Goal: Information Seeking & Learning: Learn about a topic

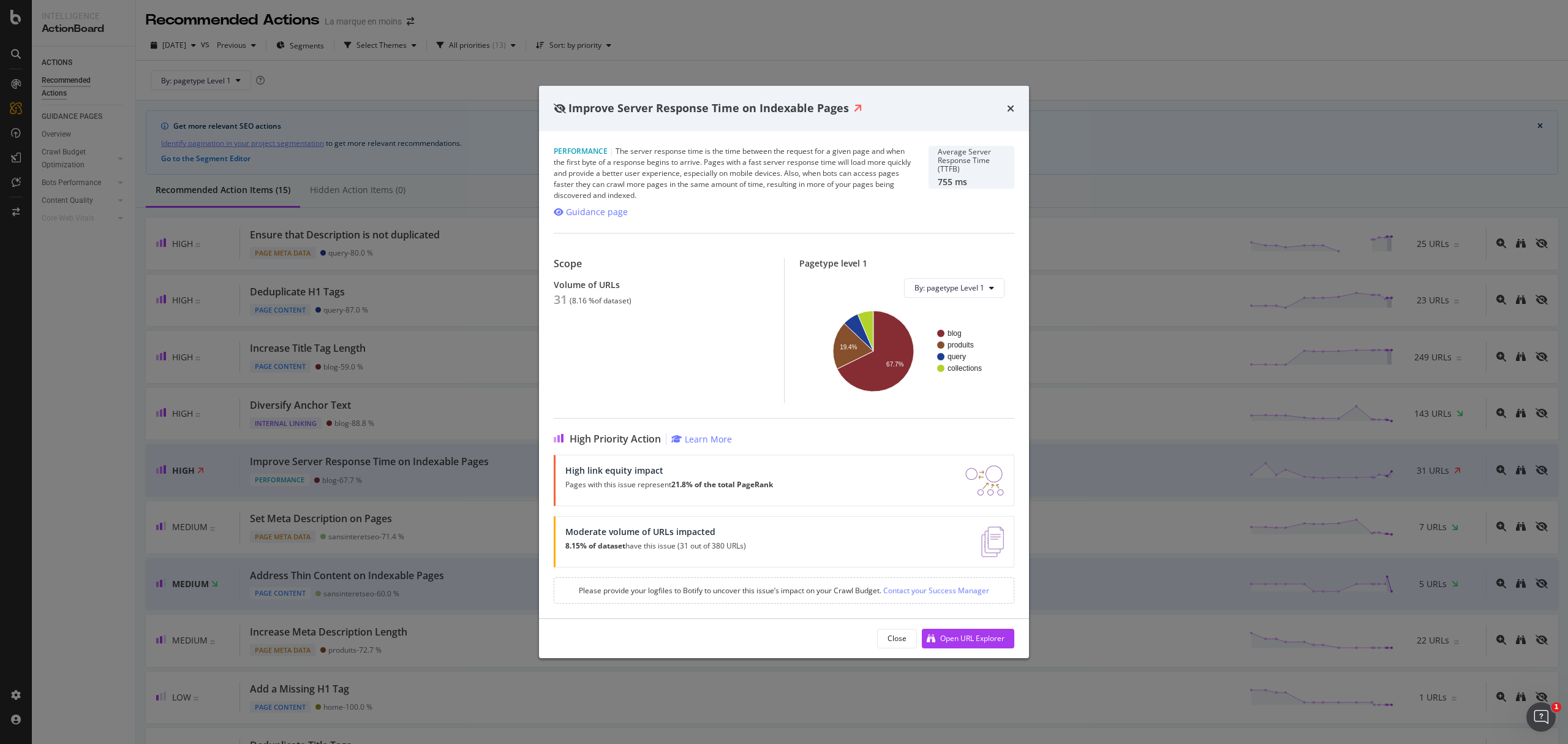
click at [1019, 105] on div "Improve Server Response Time on Indexable Pages" at bounding box center [784, 109] width 490 height 45
click at [1008, 103] on icon "times" at bounding box center [1011, 108] width 8 height 9
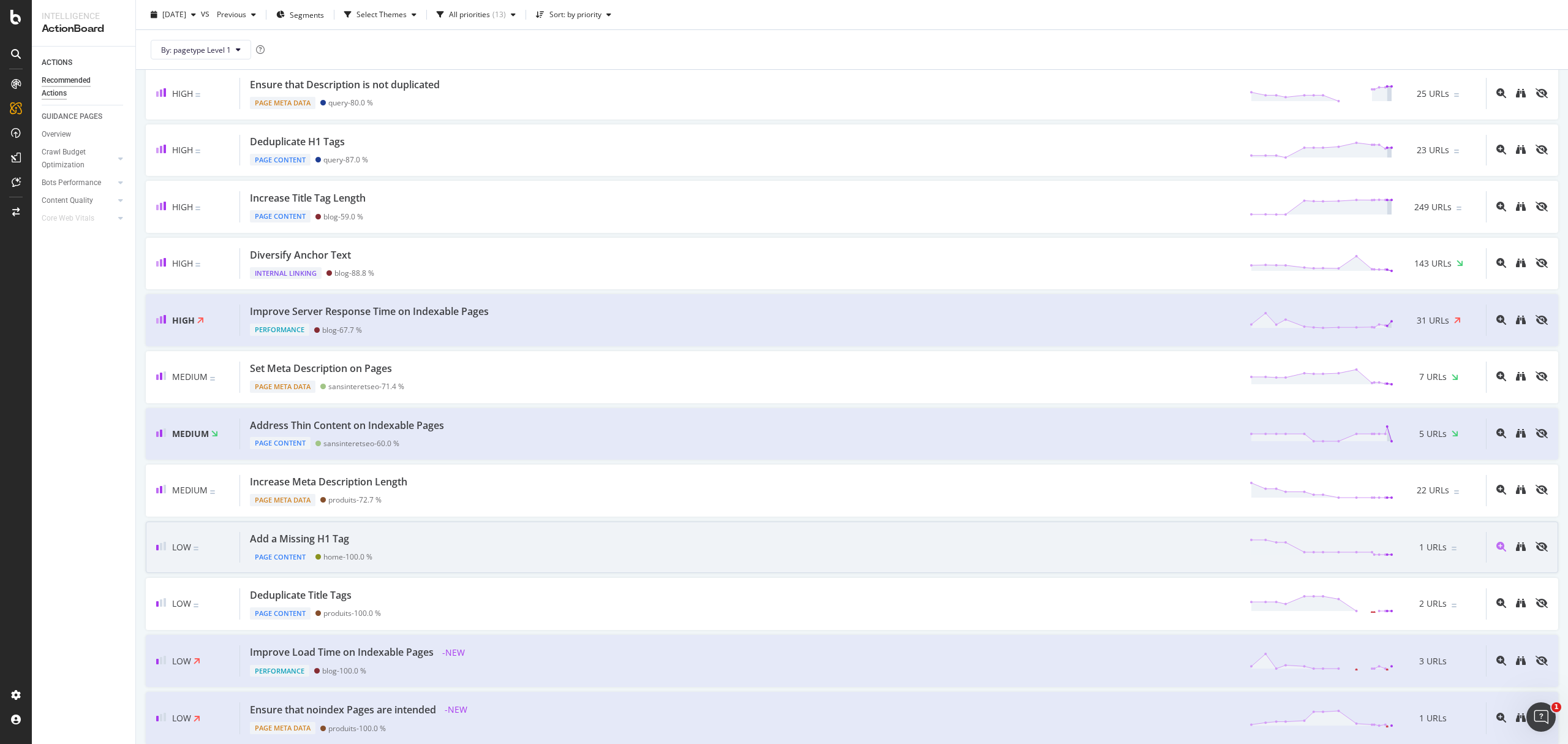
scroll to position [163, 0]
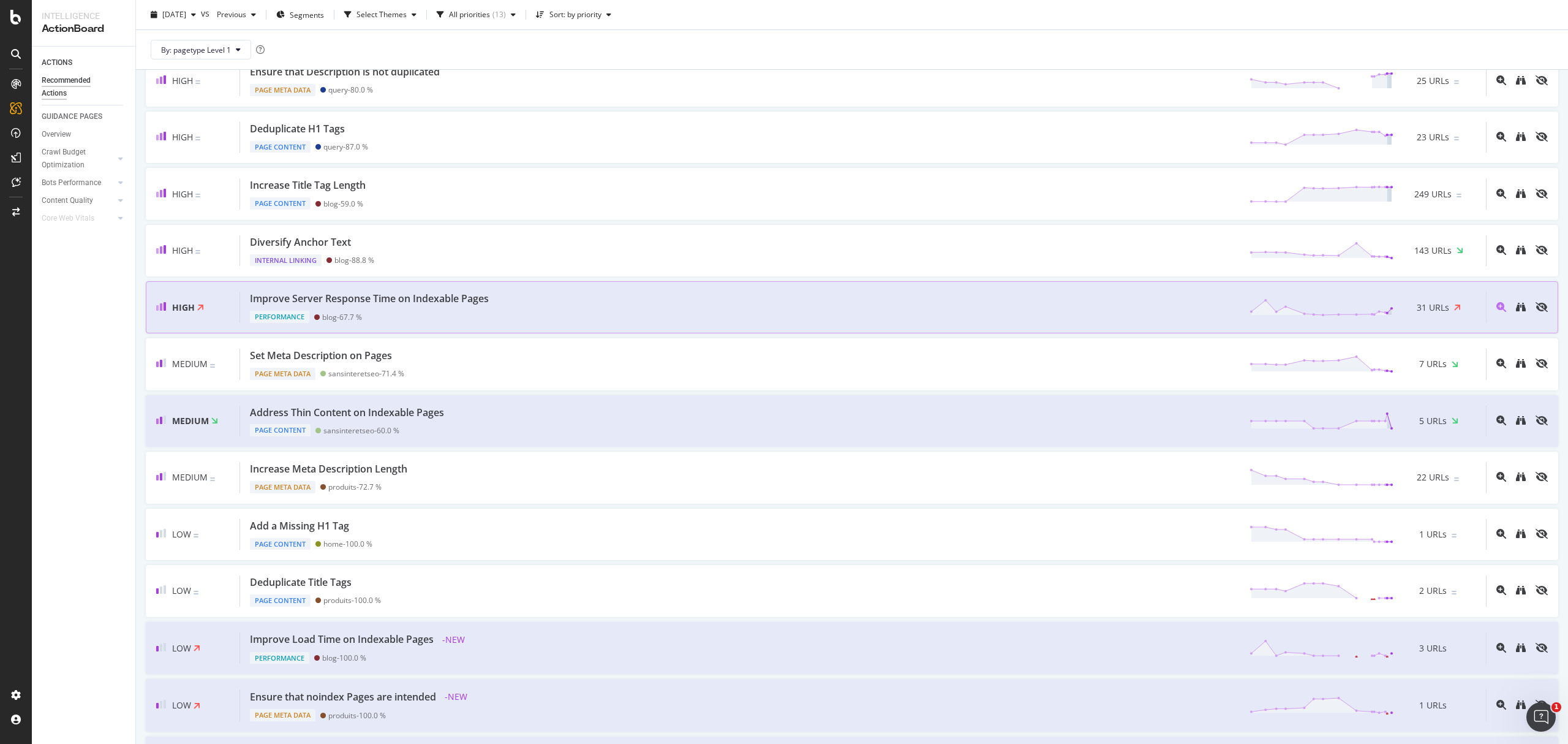
click at [550, 308] on div "Improve Server Response Time on Indexable Pages Performance blog - 67.7 % 31 UR…" at bounding box center [863, 307] width 1245 height 31
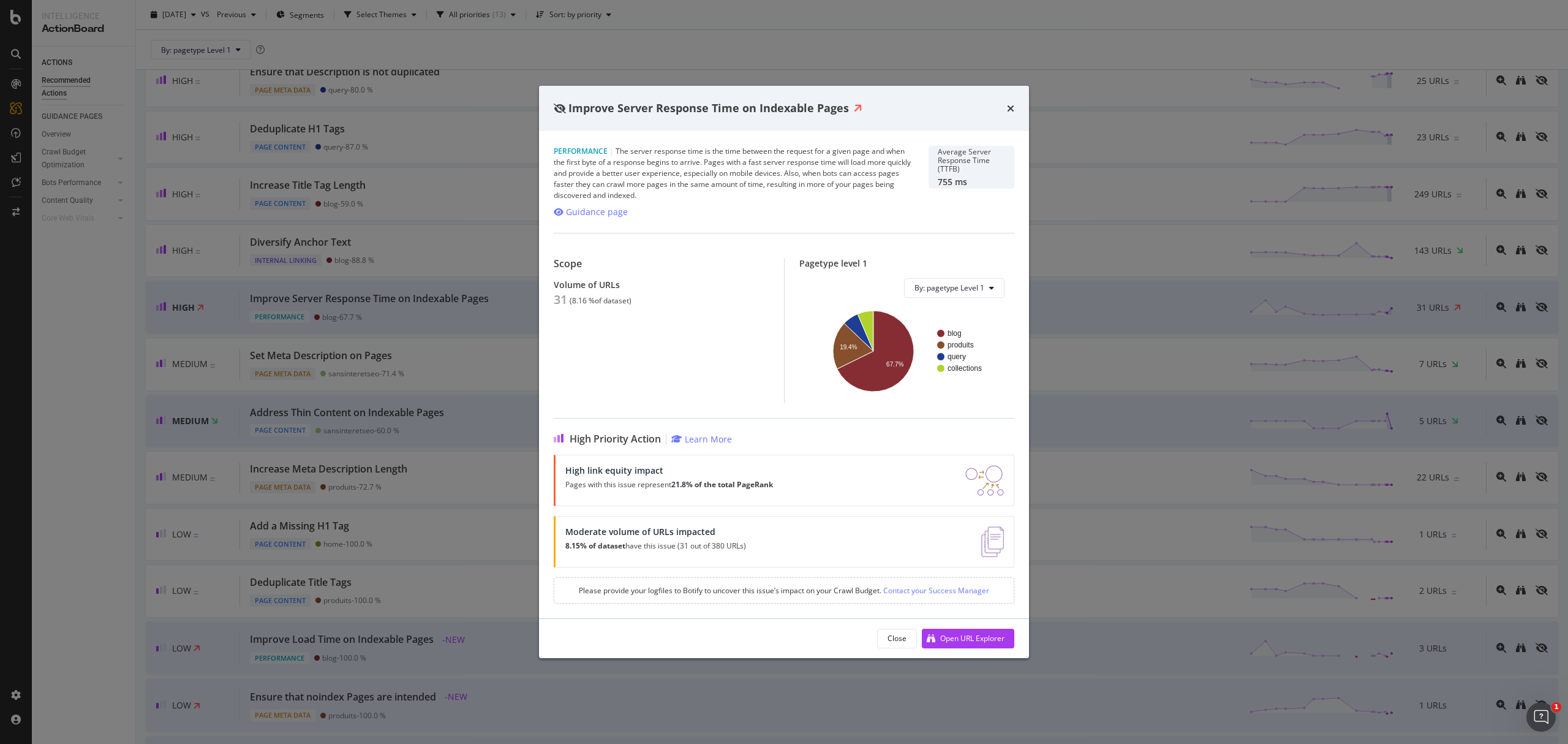
click at [1019, 109] on div "Improve Server Response Time on Indexable Pages" at bounding box center [784, 109] width 490 height 45
click at [1019, 107] on div "Improve Server Response Time on Indexable Pages" at bounding box center [784, 109] width 490 height 45
click at [1013, 107] on icon "times" at bounding box center [1011, 108] width 8 height 9
